Goal: Book appointment/travel/reservation

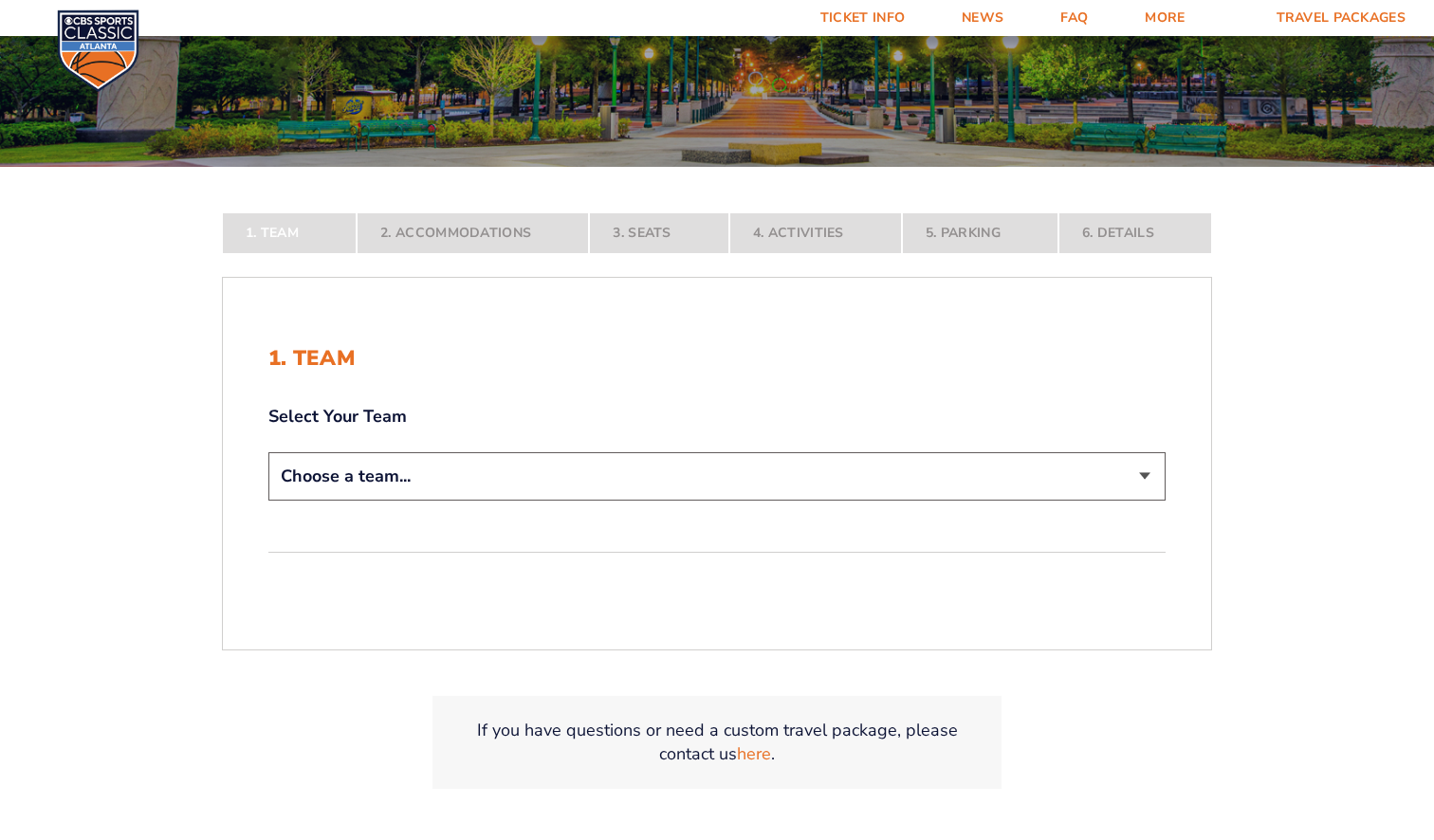
scroll to position [284, 0]
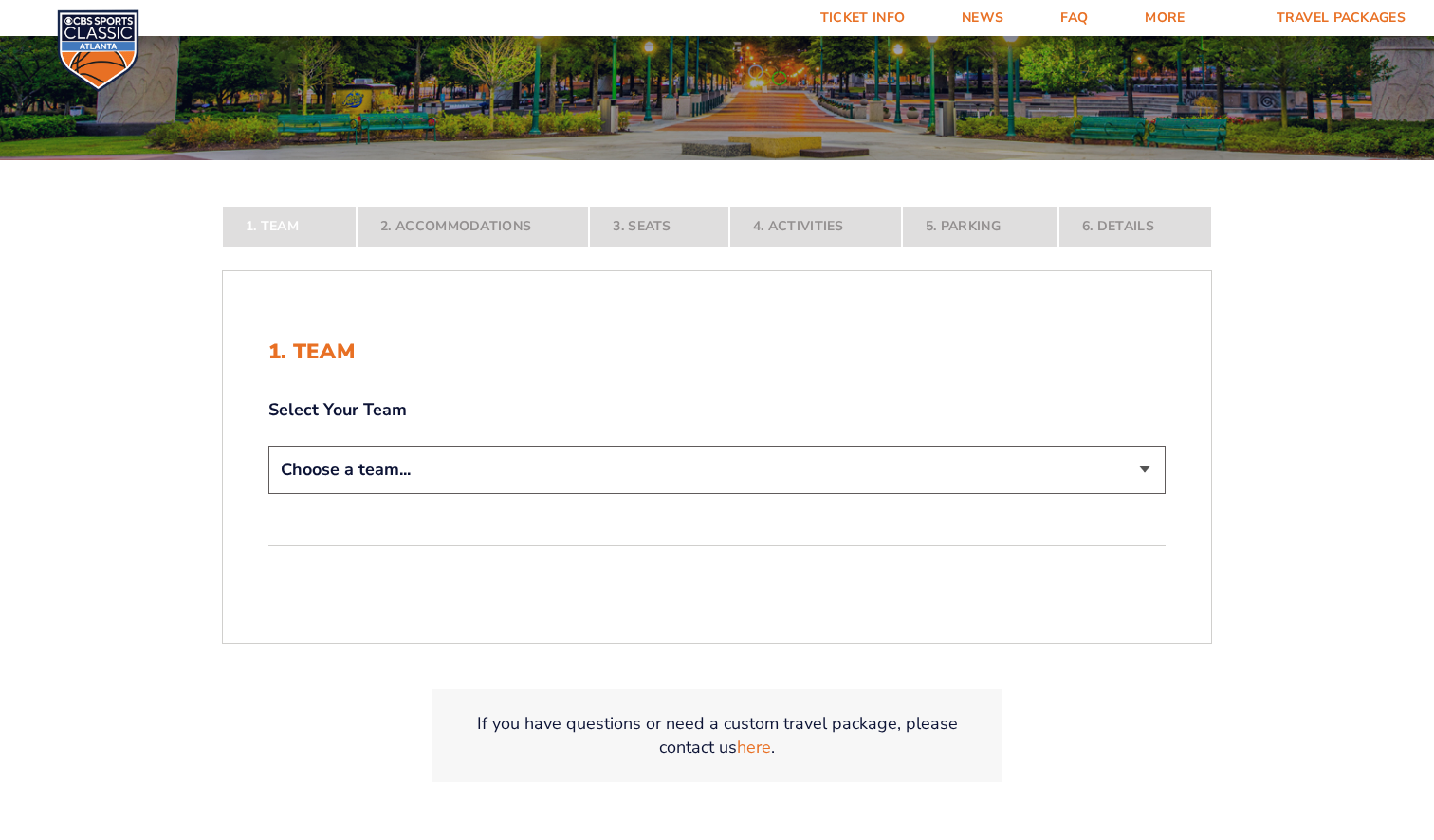
click at [1138, 473] on select "Choose a team... [US_STATE] Wildcats [US_STATE] State Buckeyes [US_STATE] Tar H…" at bounding box center [716, 470] width 897 height 49
select select "12956"
click at [268, 494] on select "Choose a team... [US_STATE] Wildcats [US_STATE] State Buckeyes [US_STATE] Tar H…" at bounding box center [716, 470] width 897 height 49
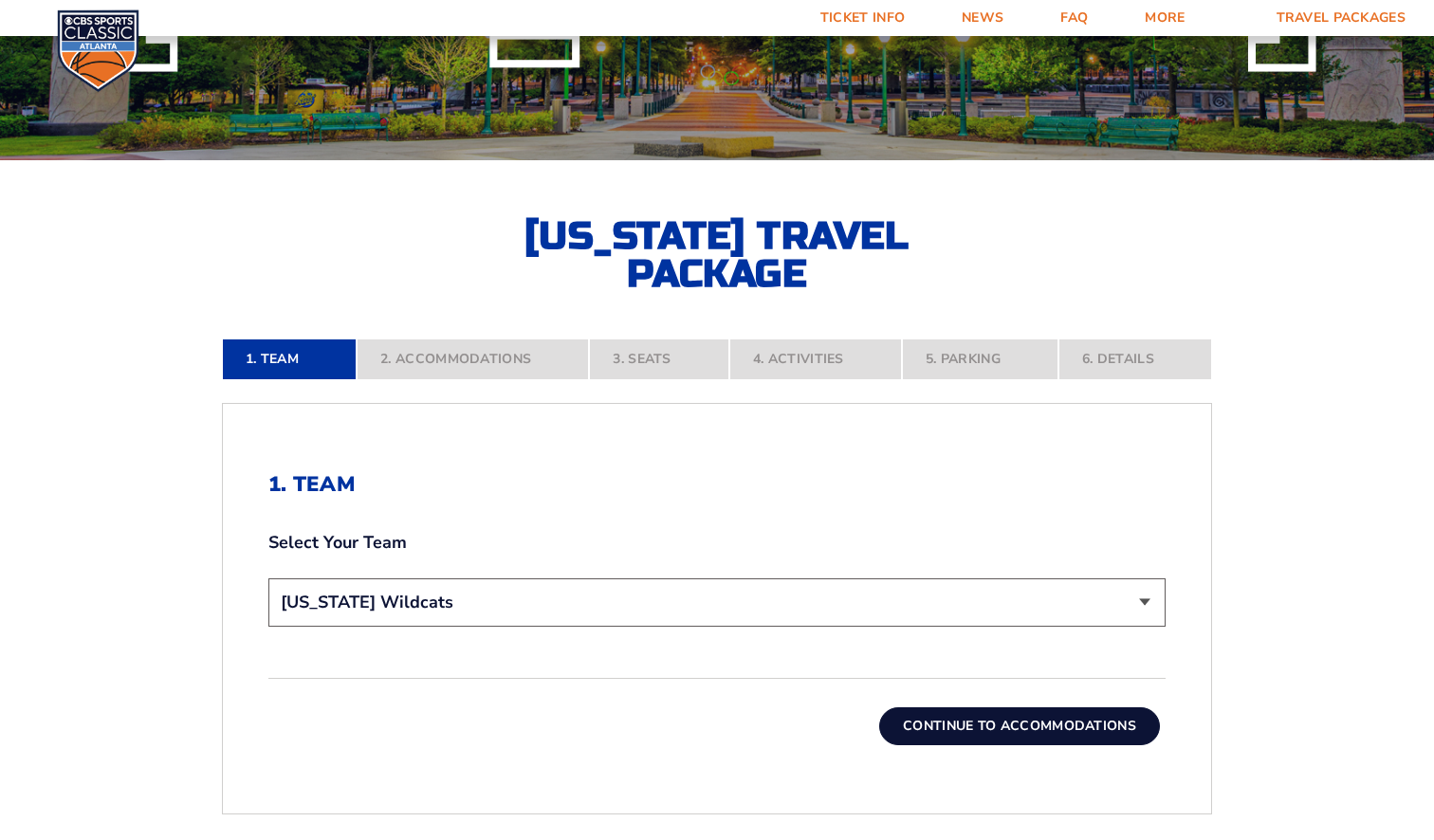
click at [300, 354] on nav "1. Team 2. Accommodations 3. Seats 4. Activities 5. Parking 6. Details" at bounding box center [717, 360] width 991 height 42
click at [1136, 595] on select "Choose a team... [US_STATE] Wildcats [US_STATE] State Buckeyes [US_STATE] Tar H…" at bounding box center [716, 602] width 897 height 49
drag, startPoint x: 1117, startPoint y: 724, endPoint x: 1121, endPoint y: 743, distance: 19.4
click at [1121, 744] on button "Continue To Accommodations" at bounding box center [1019, 726] width 280 height 38
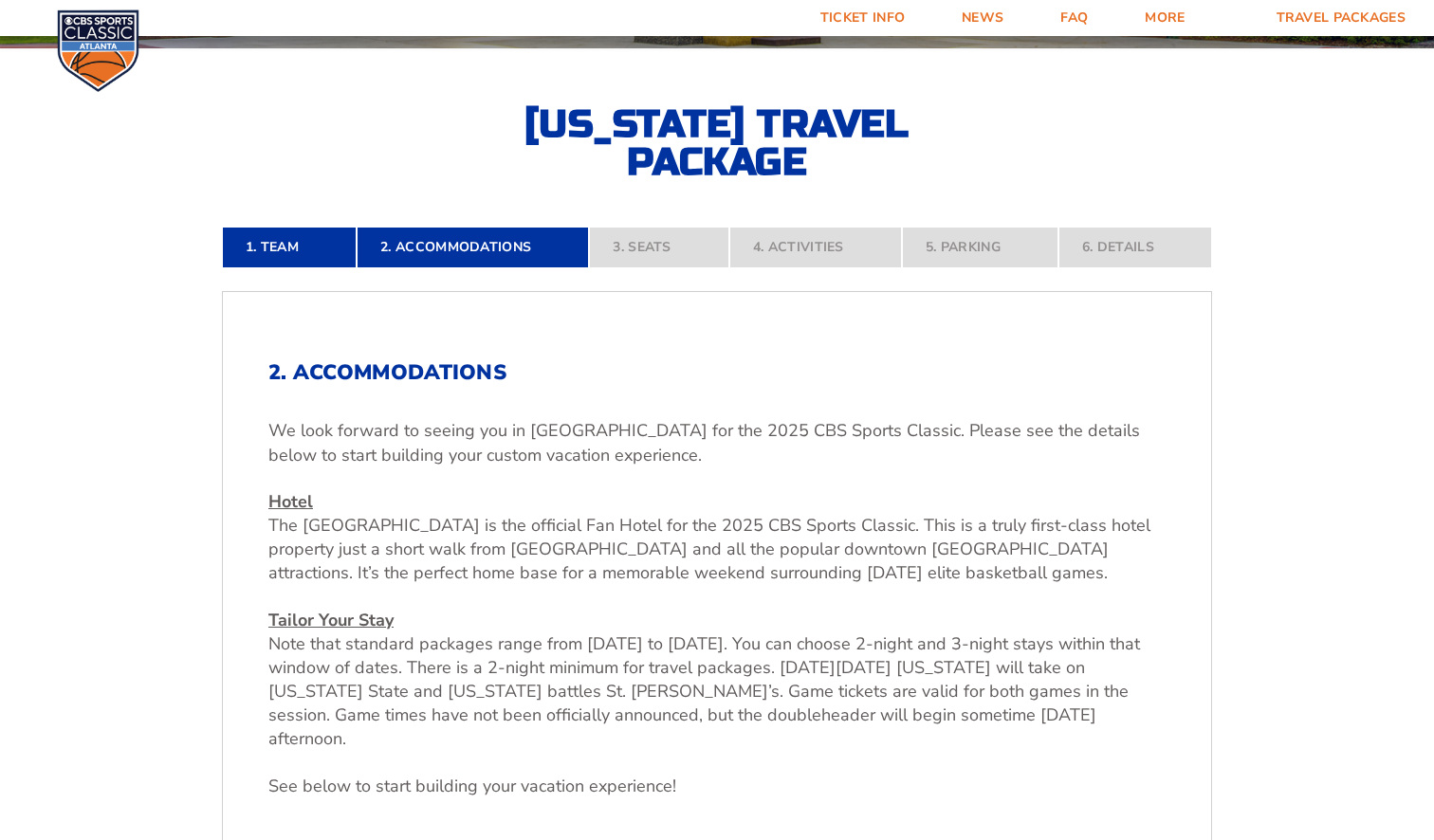
scroll to position [397, 0]
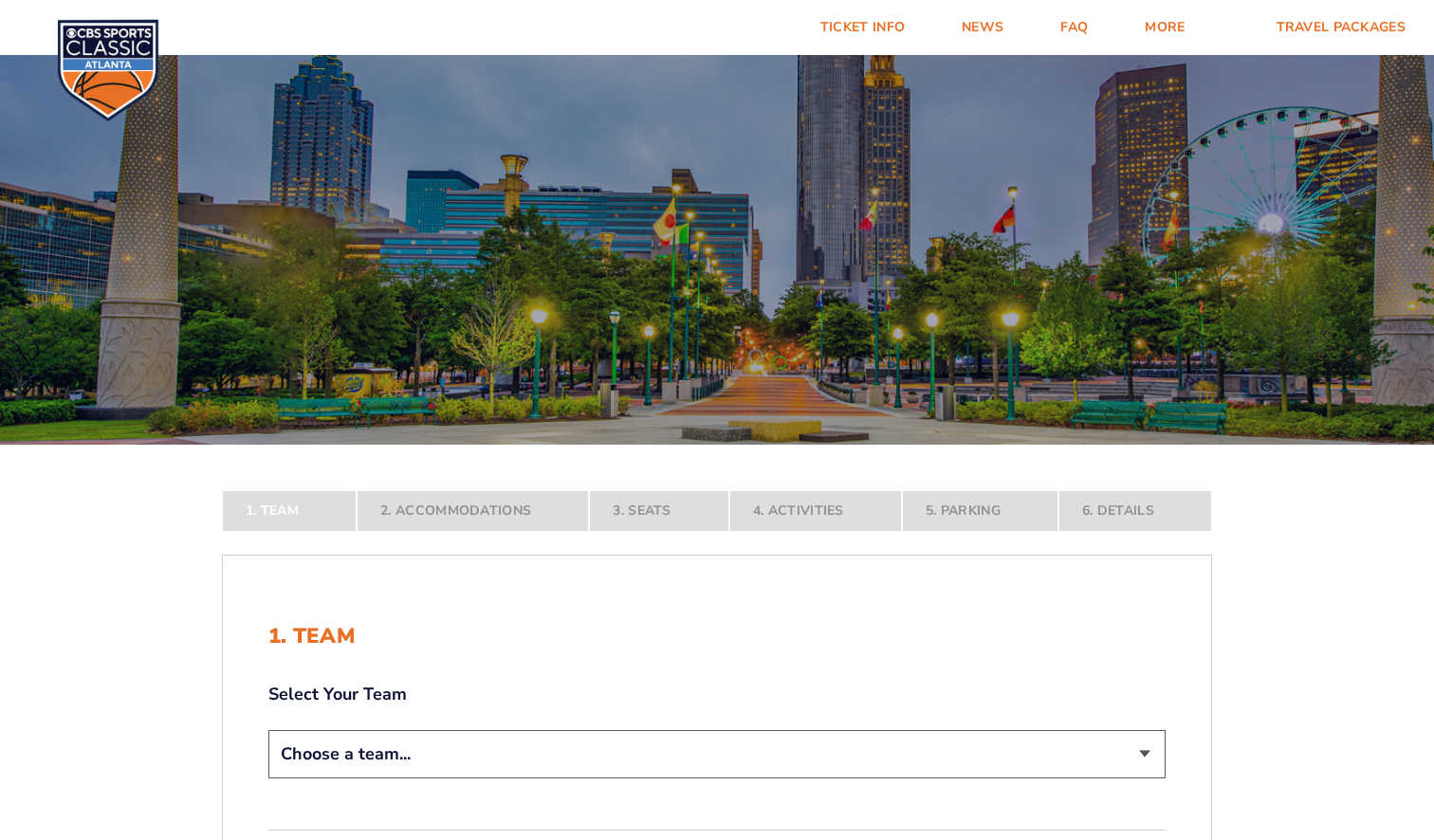
click at [825, 741] on select "Choose a team... [US_STATE] Wildcats [US_STATE] State Buckeyes [US_STATE] Tar H…" at bounding box center [716, 754] width 897 height 49
select select "20108"
click at [268, 779] on select "Choose a team... [US_STATE] Wildcats [US_STATE] State Buckeyes [US_STATE] Tar H…" at bounding box center [716, 754] width 897 height 49
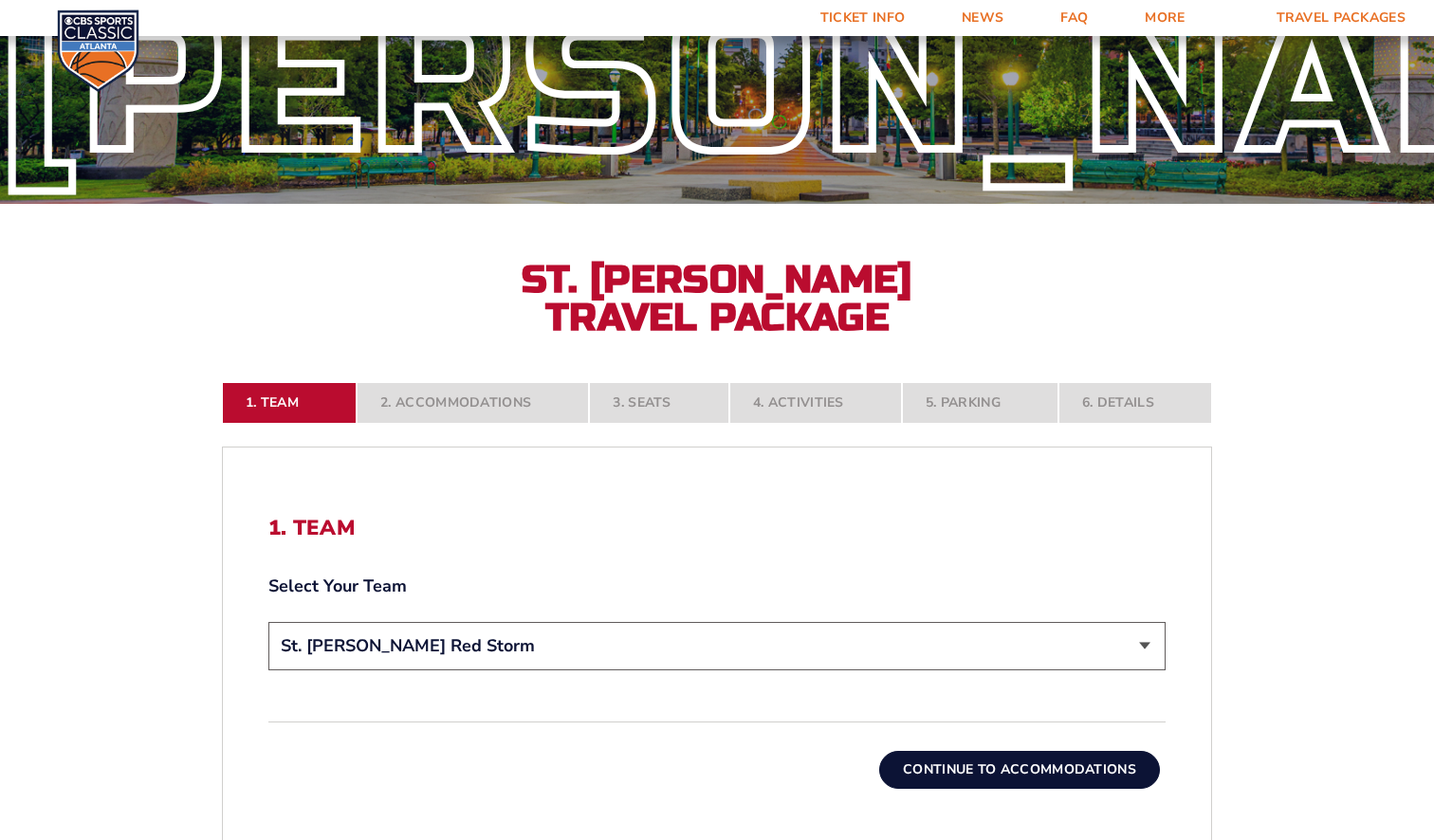
scroll to position [284, 0]
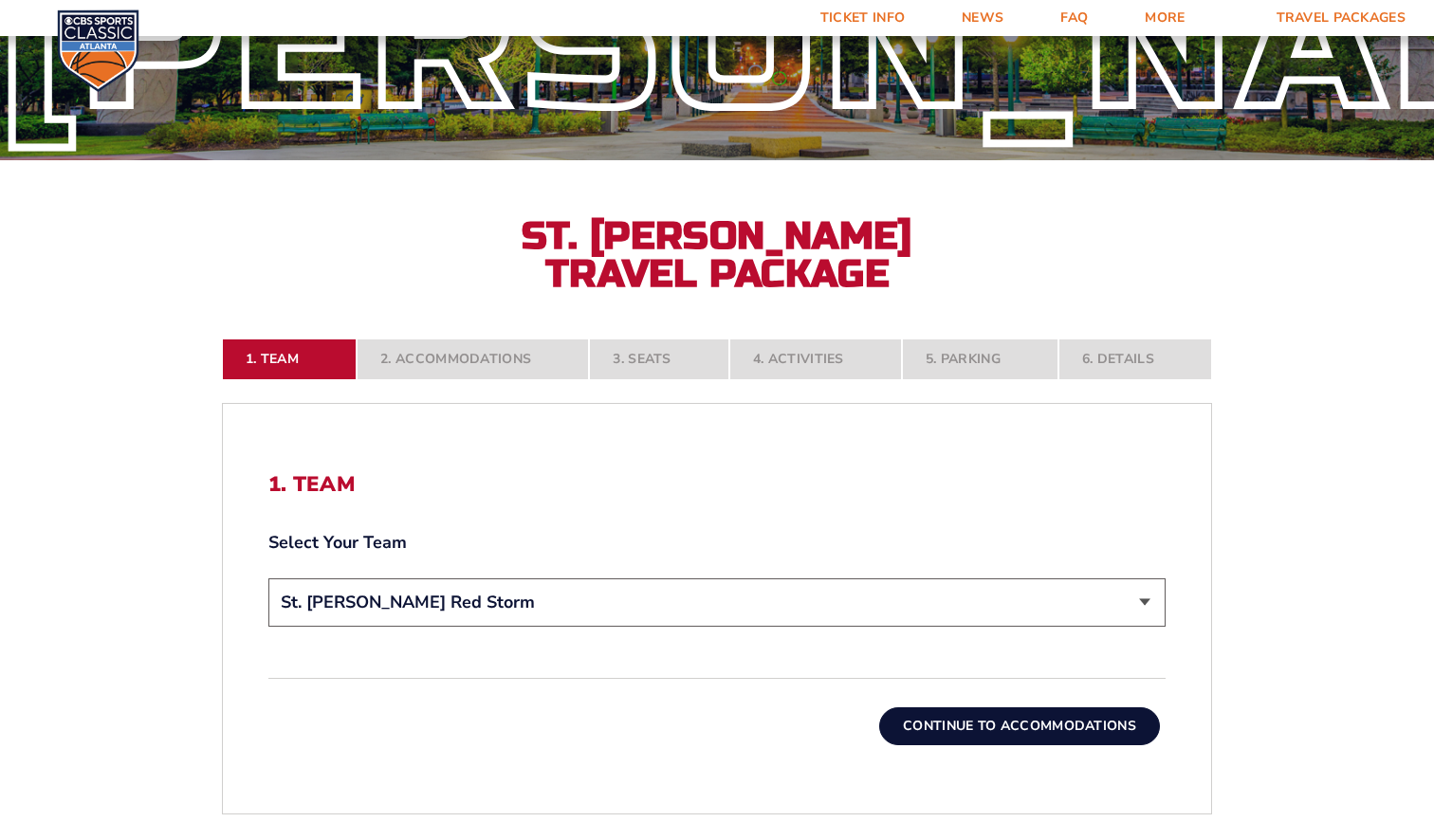
click at [1028, 721] on button "Continue To Accommodations" at bounding box center [1019, 726] width 280 height 38
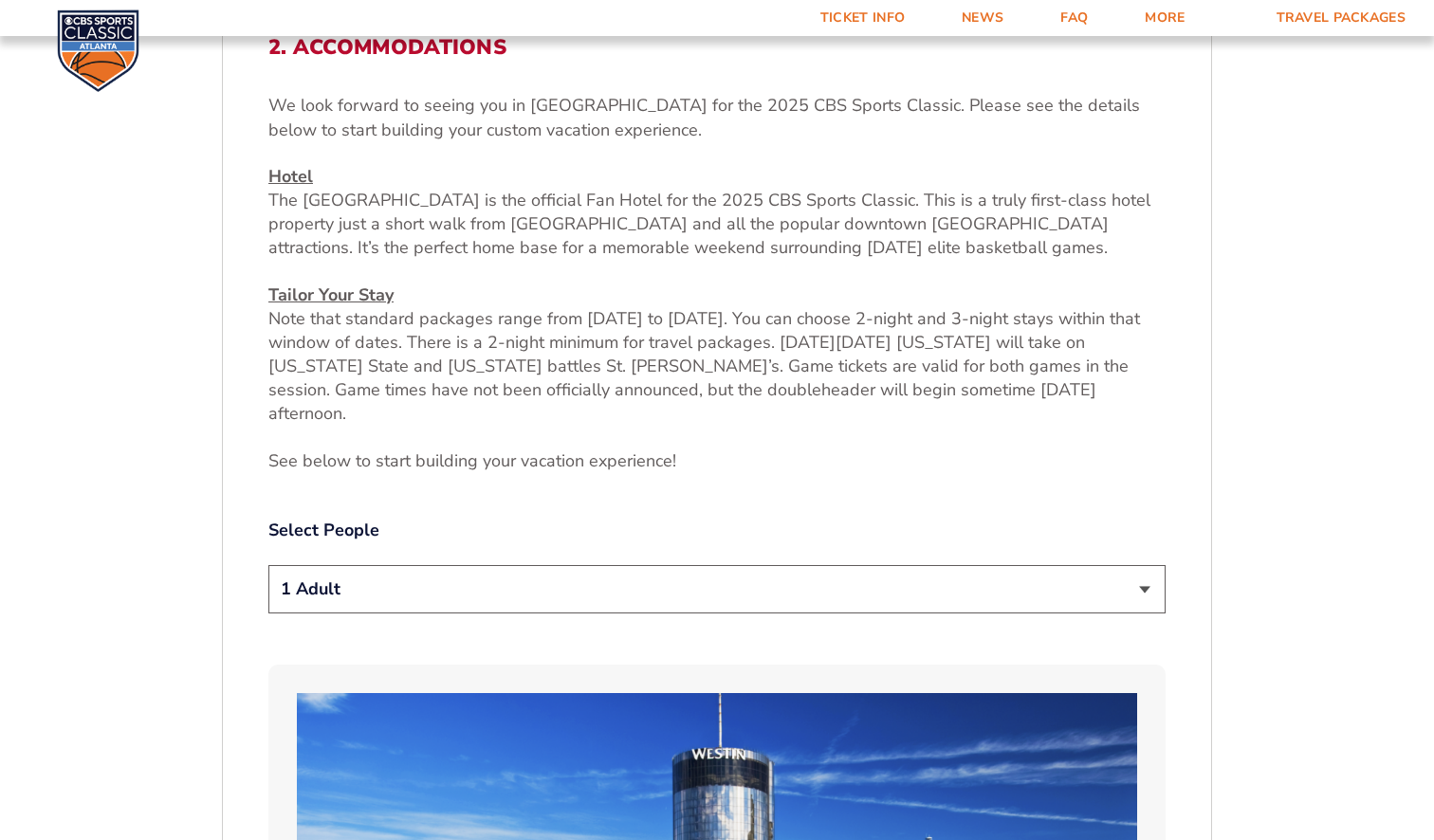
scroll to position [586, 0]
